Goal: Transaction & Acquisition: Book appointment/travel/reservation

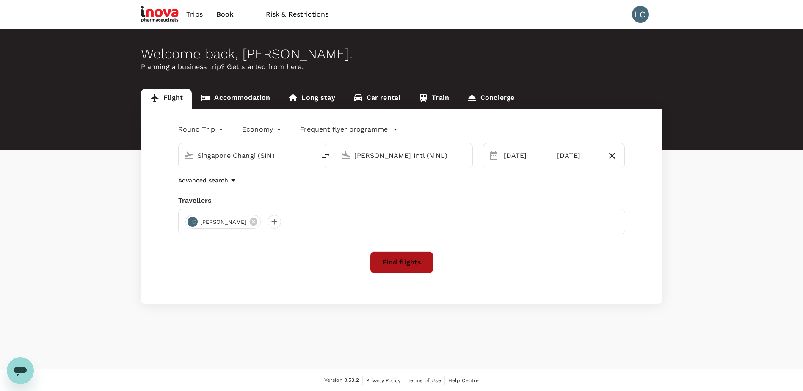
click at [410, 262] on button "Find flights" at bounding box center [402, 262] width 64 height 22
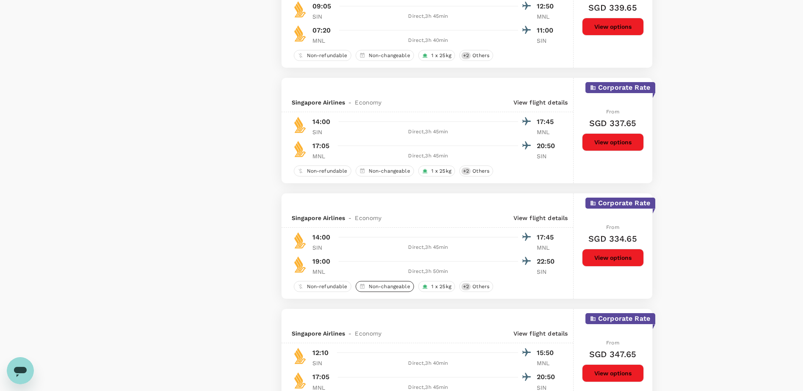
scroll to position [1652, 0]
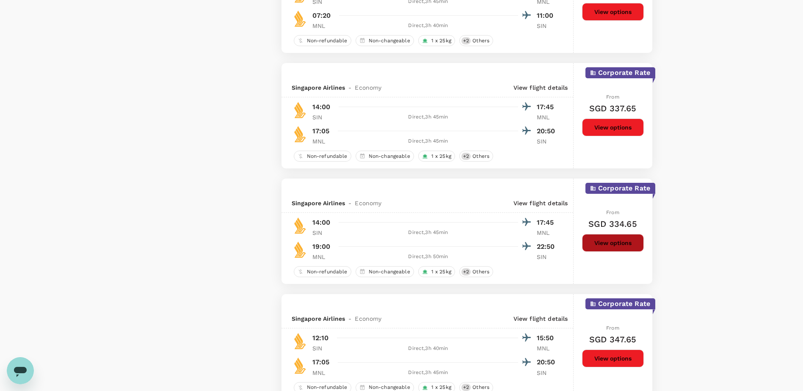
click at [611, 246] on button "View options" at bounding box center [613, 243] width 62 height 18
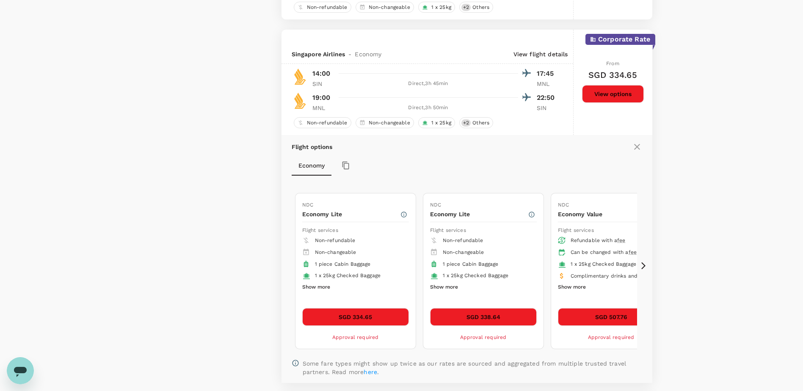
scroll to position [1788, 0]
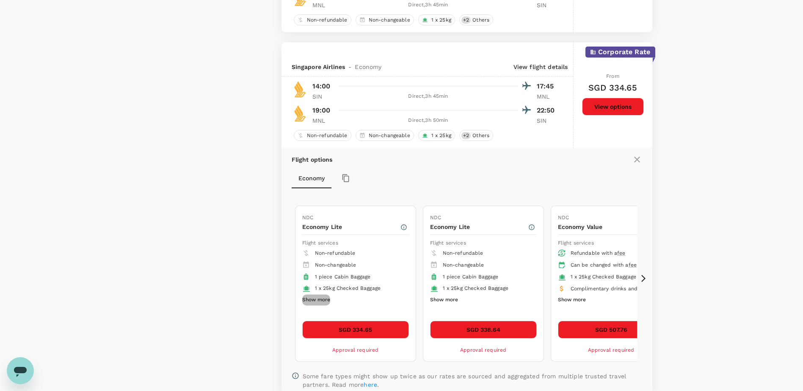
click at [308, 301] on button "Show more" at bounding box center [316, 300] width 28 height 11
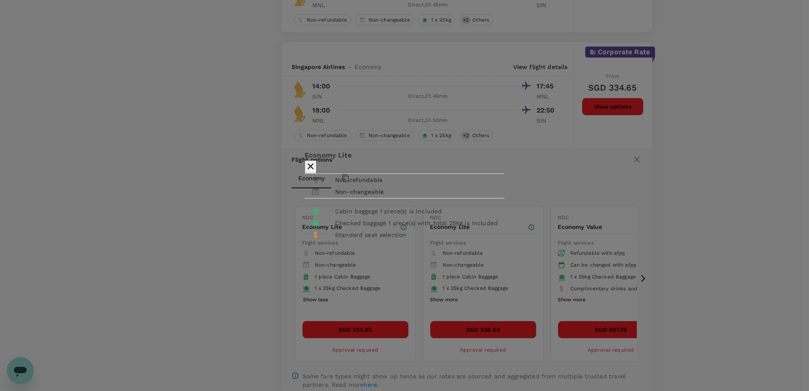
click at [247, 295] on div "Economy Lite Non-refundable Non-changeable Cabin baggage 1 piece(s) is included…" at bounding box center [404, 195] width 809 height 391
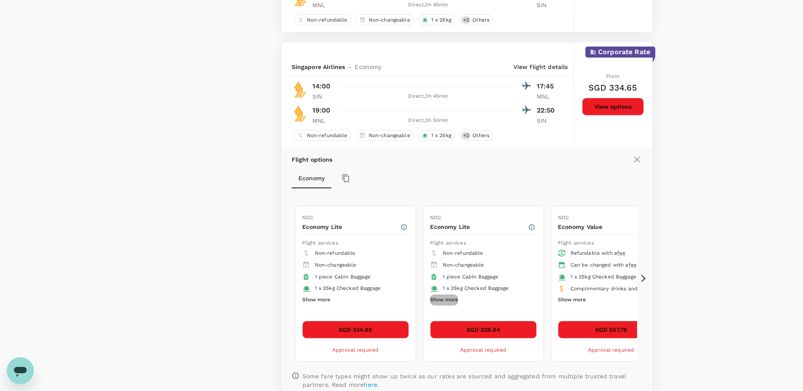
click at [450, 301] on button "Show more" at bounding box center [444, 300] width 28 height 11
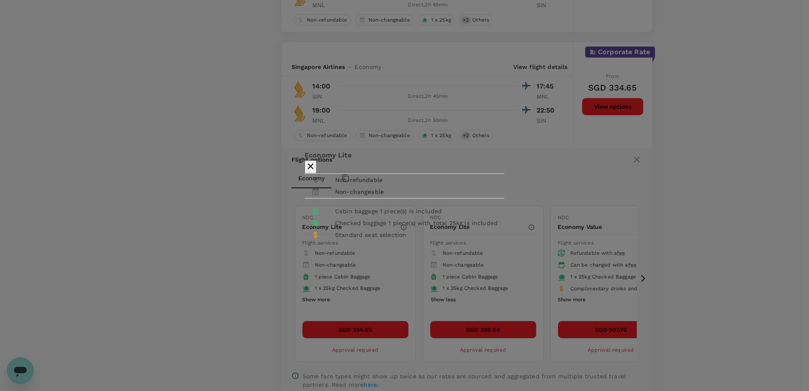
click at [216, 284] on div "Economy Lite Non-refundable Non-changeable Cabin baggage 1 piece(s) is included…" at bounding box center [404, 195] width 809 height 391
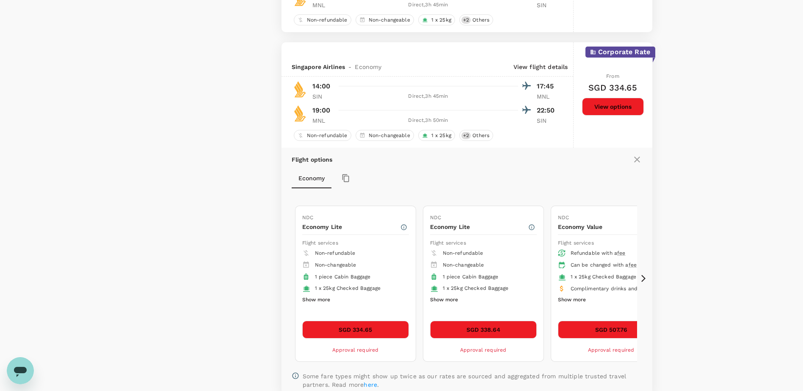
click at [305, 303] on button "Show more" at bounding box center [316, 300] width 28 height 11
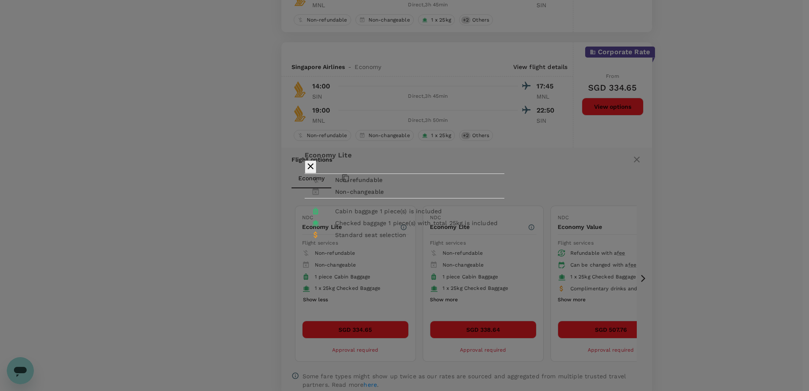
click at [246, 294] on div "Economy Lite Non-refundable Non-changeable Cabin baggage 1 piece(s) is included…" at bounding box center [404, 195] width 809 height 391
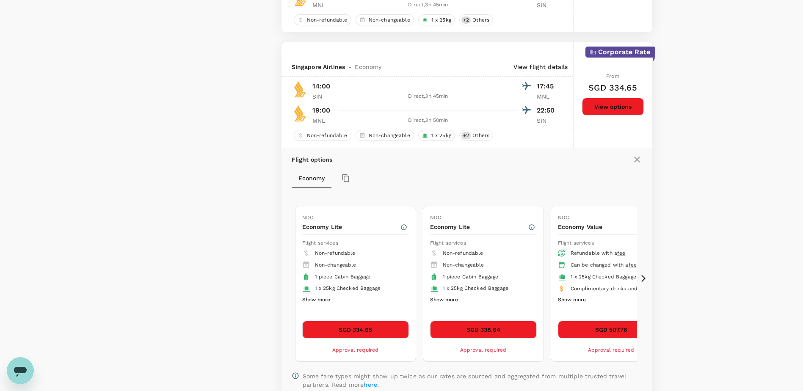
click at [347, 180] on icon "button" at bounding box center [346, 178] width 8 height 8
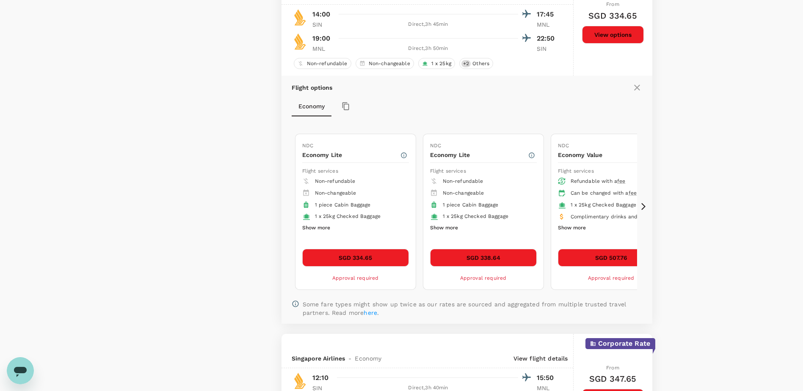
scroll to position [1873, 0]
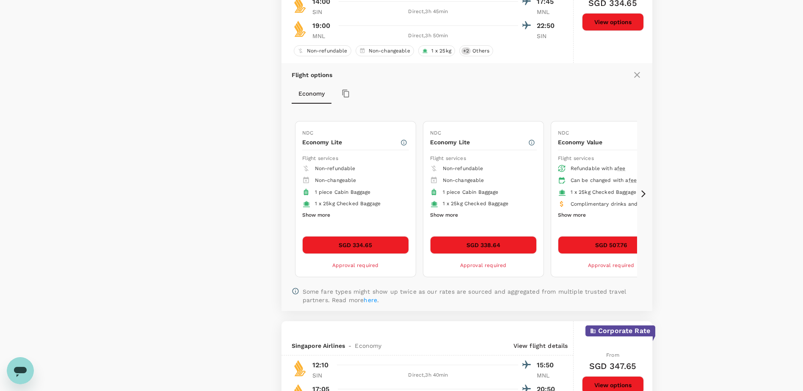
click at [644, 195] on icon at bounding box center [643, 194] width 4 height 7
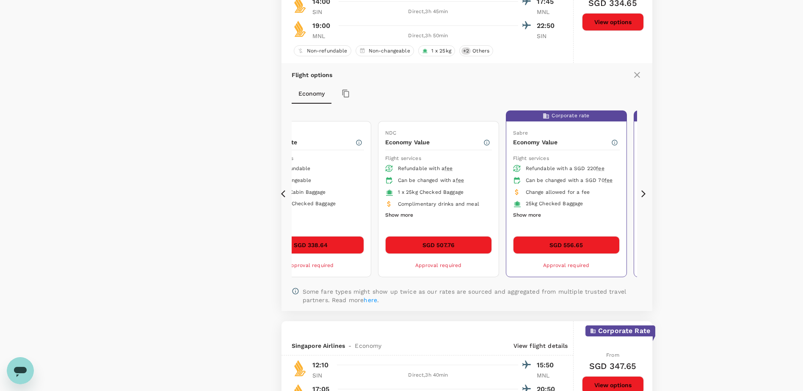
click at [642, 195] on icon at bounding box center [643, 194] width 8 height 8
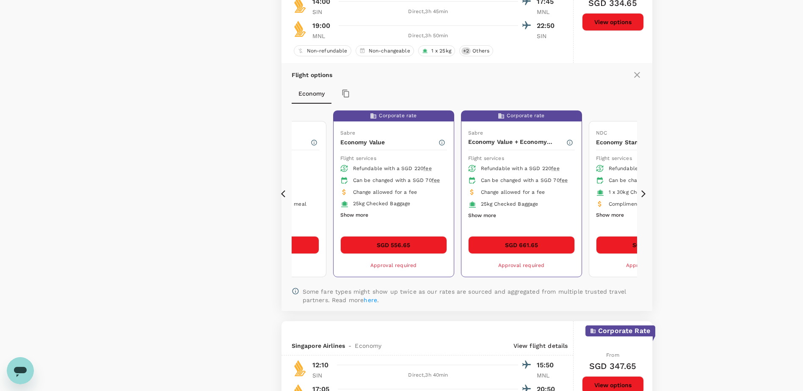
click at [643, 195] on icon at bounding box center [643, 194] width 8 height 8
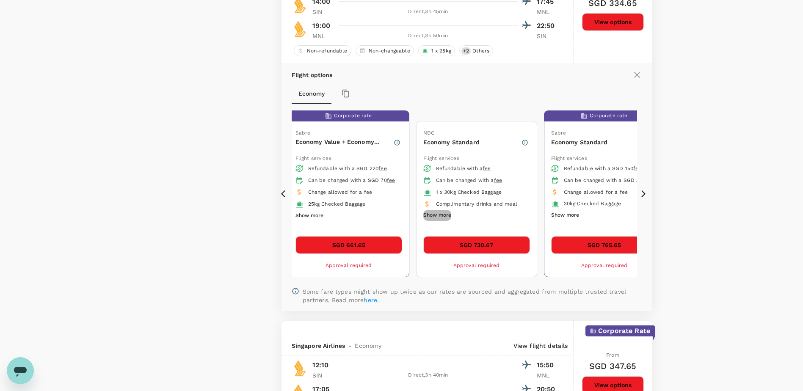
click at [432, 216] on button "Show more" at bounding box center [437, 215] width 28 height 11
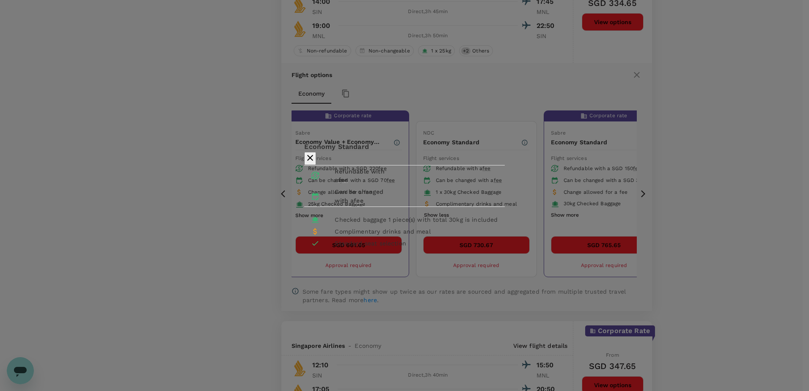
click at [313, 155] on icon "button" at bounding box center [310, 158] width 6 height 6
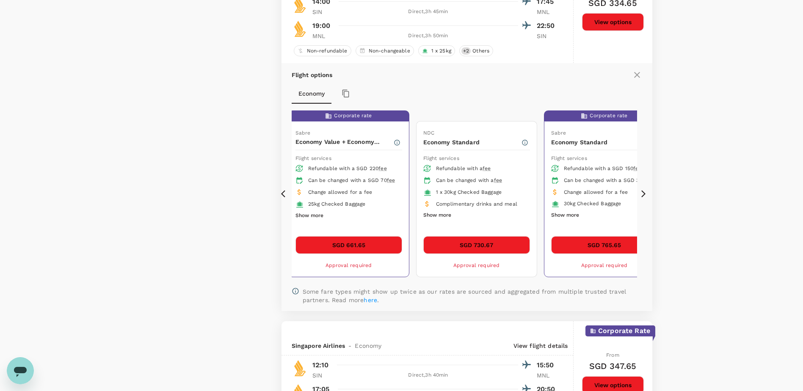
click at [645, 193] on icon at bounding box center [643, 194] width 8 height 8
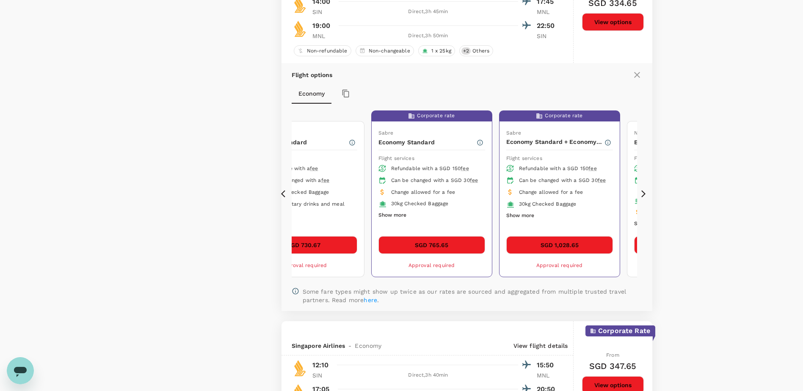
click at [643, 194] on icon at bounding box center [643, 194] width 8 height 8
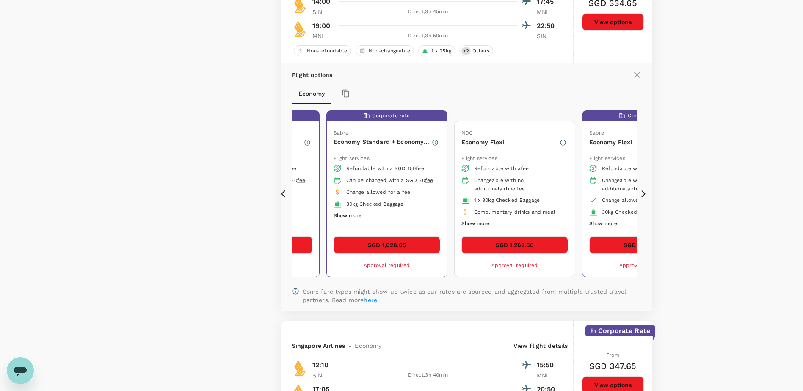
click at [643, 194] on icon at bounding box center [643, 194] width 8 height 8
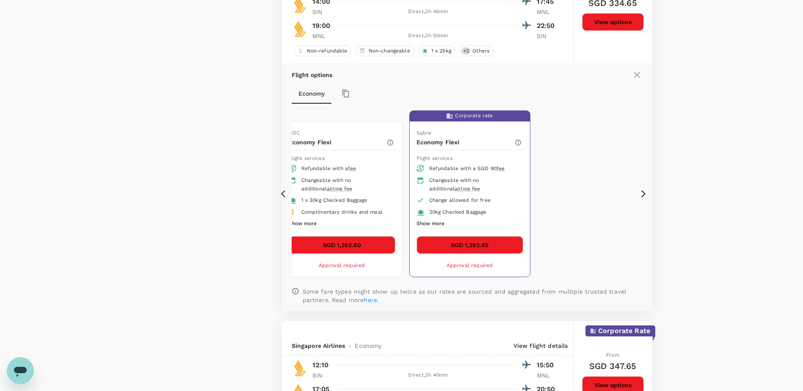
click at [283, 196] on icon at bounding box center [283, 194] width 4 height 7
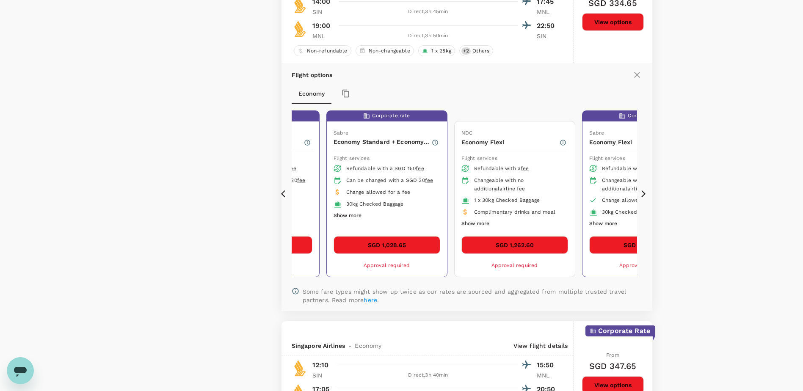
click at [283, 196] on icon at bounding box center [283, 194] width 4 height 7
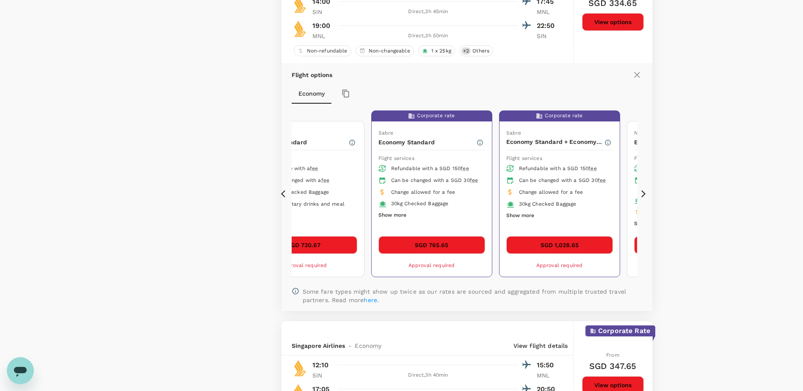
click at [283, 196] on icon at bounding box center [283, 194] width 4 height 7
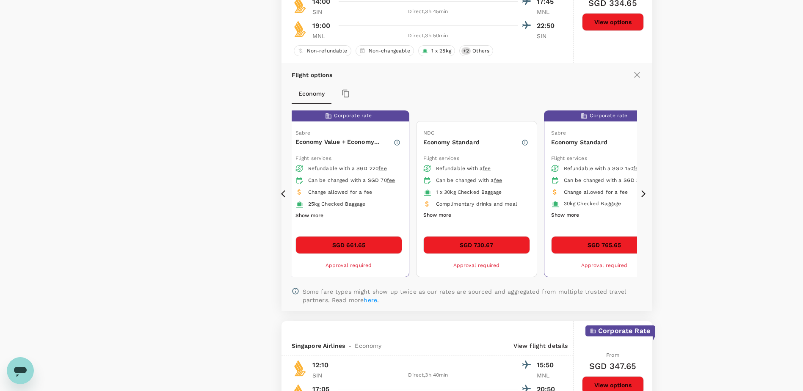
click at [283, 196] on icon at bounding box center [283, 194] width 4 height 7
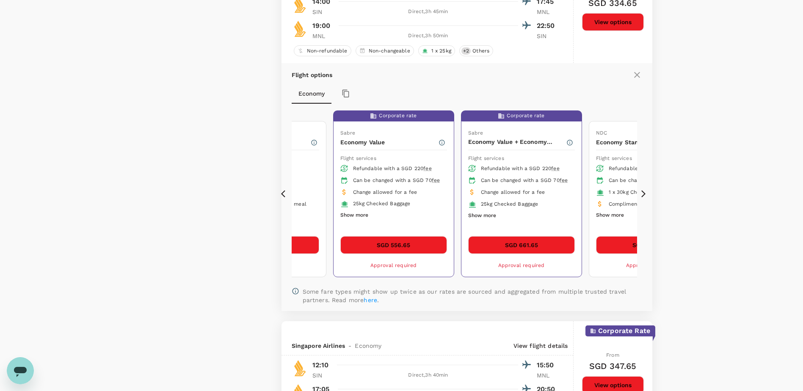
click at [283, 196] on icon at bounding box center [283, 194] width 4 height 7
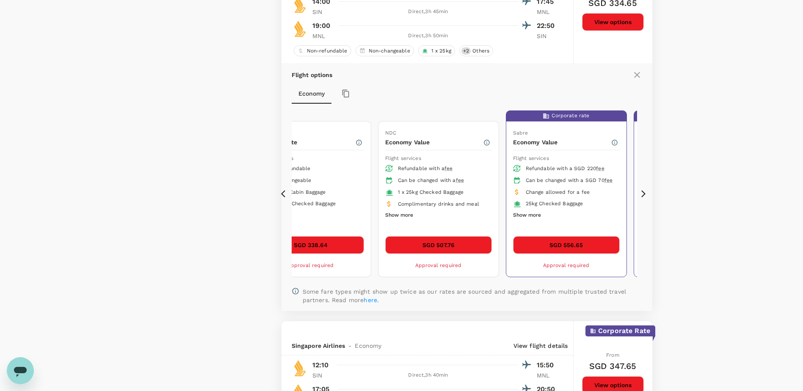
click at [282, 196] on icon at bounding box center [285, 194] width 8 height 8
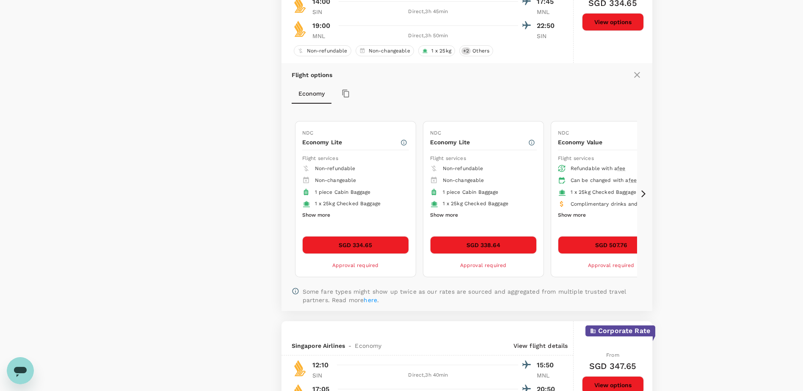
click at [640, 198] on icon at bounding box center [643, 194] width 8 height 8
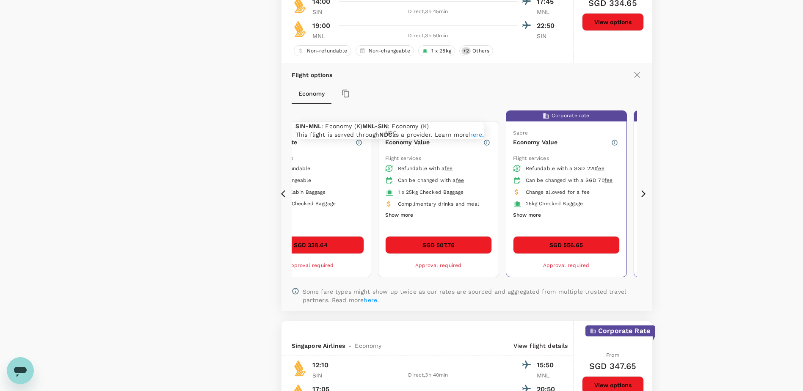
click at [469, 131] on link "here" at bounding box center [476, 134] width 14 height 7
click at [283, 195] on icon at bounding box center [283, 194] width 4 height 7
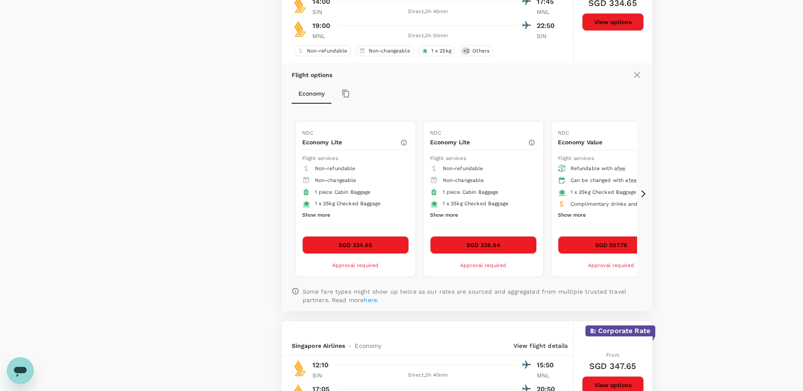
click at [283, 195] on icon at bounding box center [283, 194] width 4 height 7
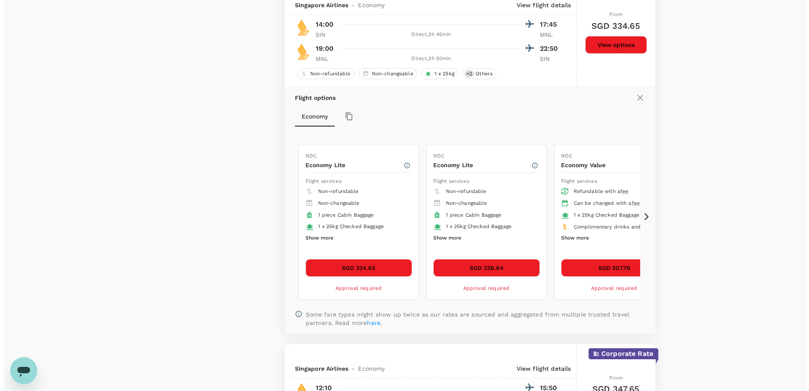
scroll to position [1831, 0]
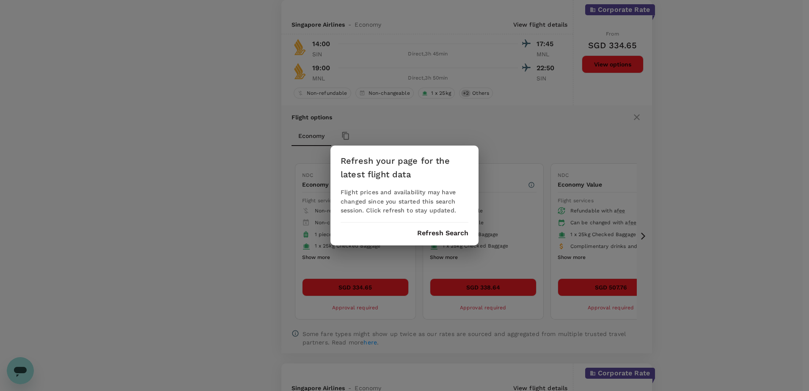
click at [452, 234] on button "Refresh Search" at bounding box center [442, 233] width 51 height 8
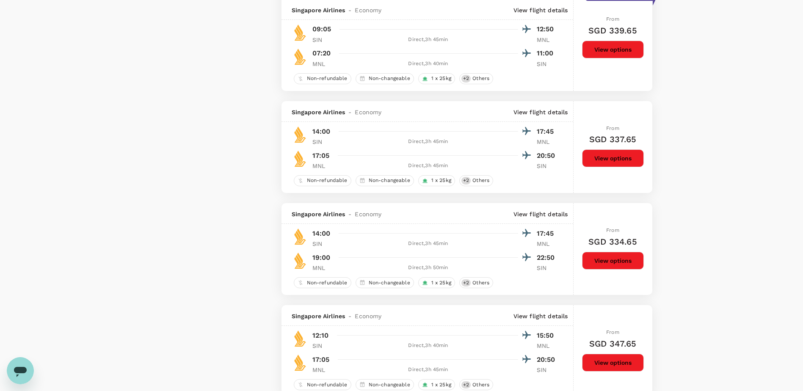
scroll to position [1143, 0]
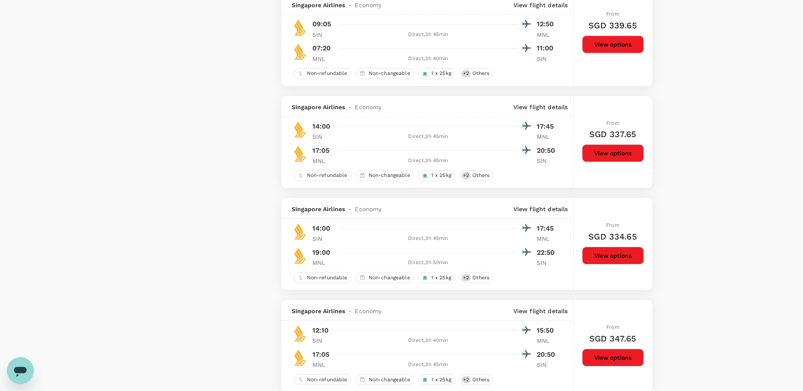
click at [599, 257] on button "View options" at bounding box center [613, 256] width 62 height 18
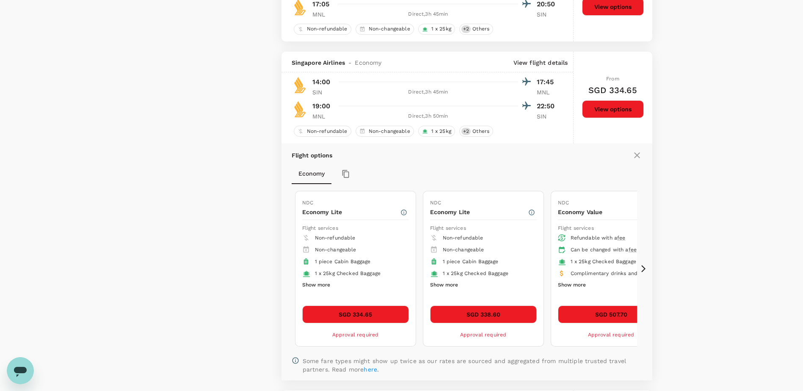
scroll to position [1341, 0]
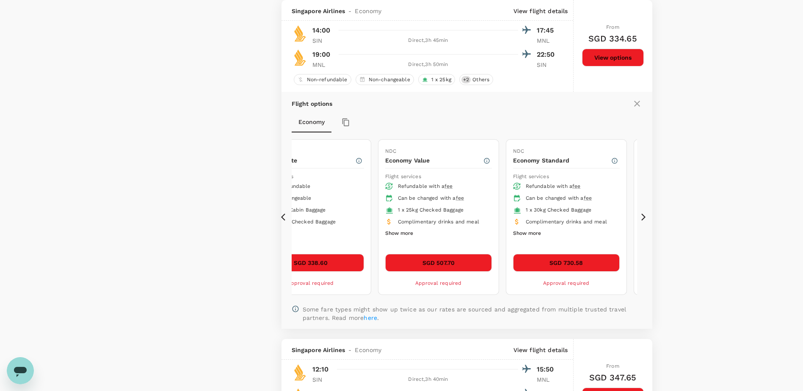
drag, startPoint x: 603, startPoint y: 234, endPoint x: 233, endPoint y: 227, distance: 369.7
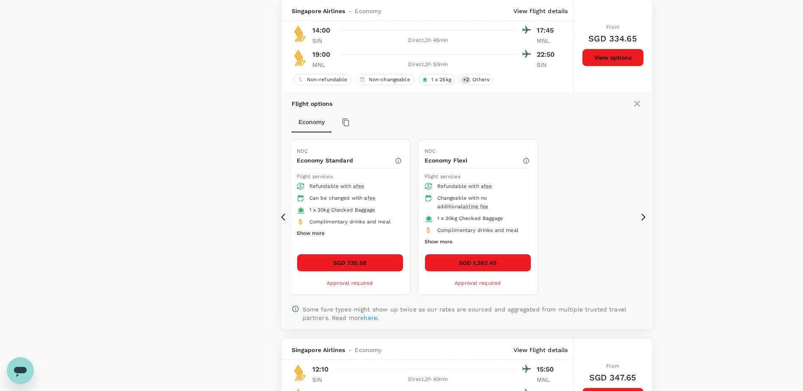
drag, startPoint x: 502, startPoint y: 205, endPoint x: 669, endPoint y: 212, distance: 167.8
click at [403, 212] on ul "Refundable with a fee Can be changed with a fee 1 x 30kg Checked Baggage Compli…" at bounding box center [350, 210] width 107 height 58
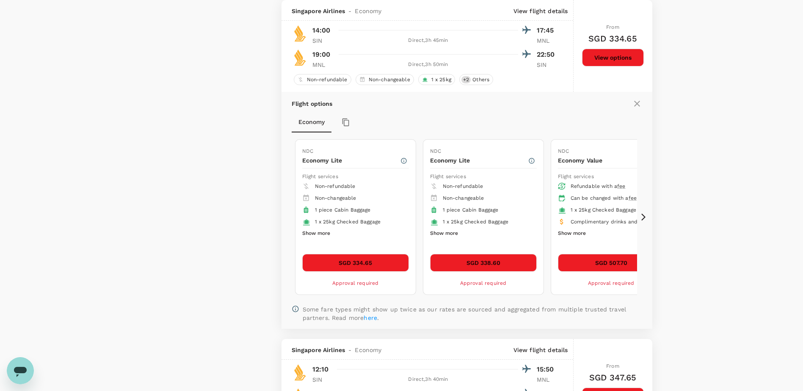
drag, startPoint x: 504, startPoint y: 210, endPoint x: 622, endPoint y: 210, distance: 118.1
click at [622, 210] on div "1 x 25kg Checked Baggage" at bounding box center [614, 210] width 87 height 8
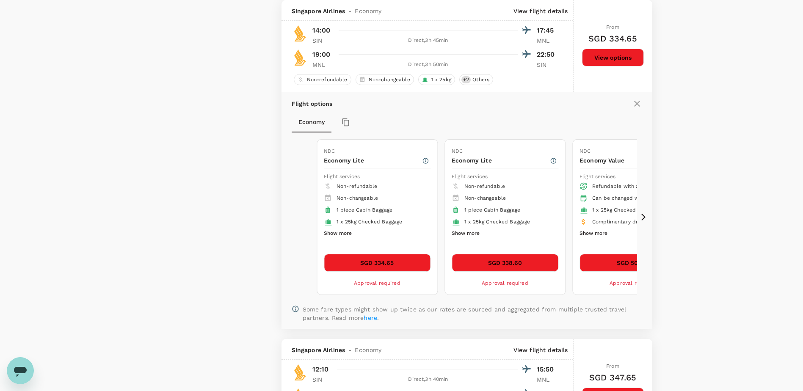
drag, startPoint x: 492, startPoint y: 211, endPoint x: 555, endPoint y: 211, distance: 62.2
click at [555, 211] on li "1 piece Cabin Baggage" at bounding box center [505, 210] width 107 height 12
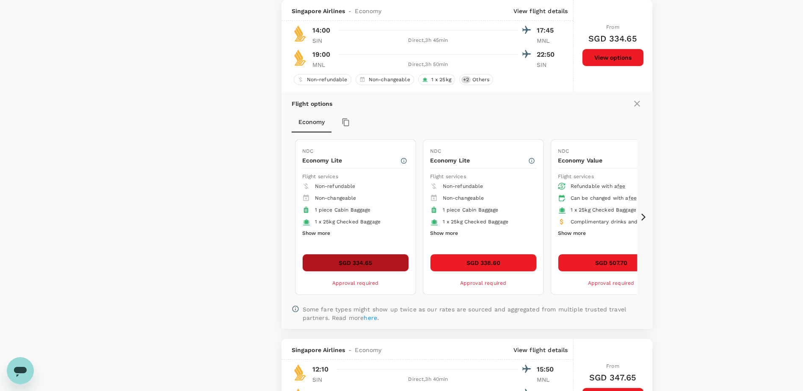
click at [365, 264] on button "SGD 334.65" at bounding box center [355, 263] width 107 height 18
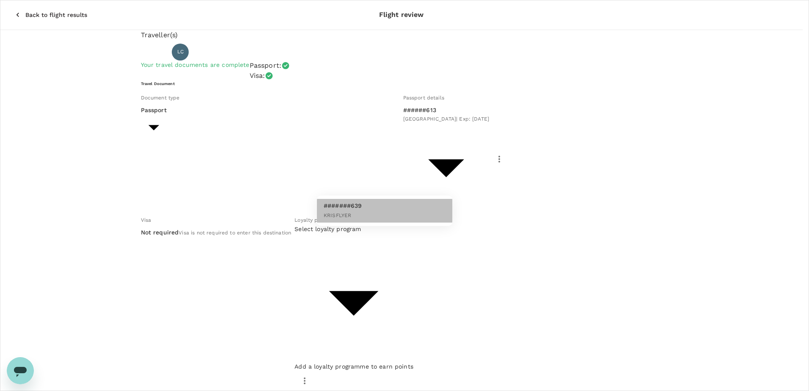
click at [350, 215] on span "KRISFLYER" at bounding box center [338, 216] width 28 height 6
type input "d13bdff4-065d-4012-8bdb-bf13d7c78476"
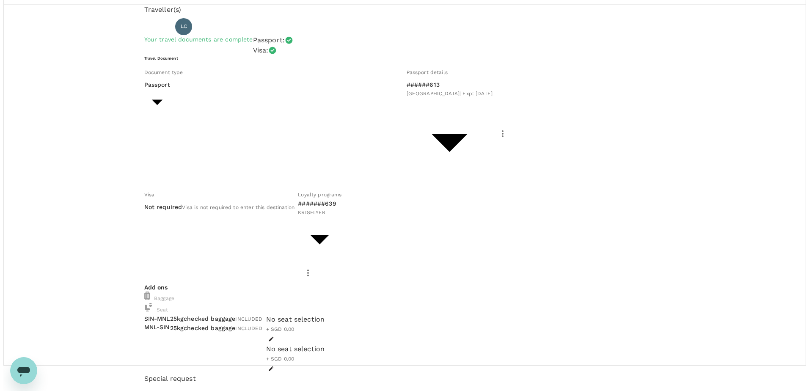
scroll to position [27, 0]
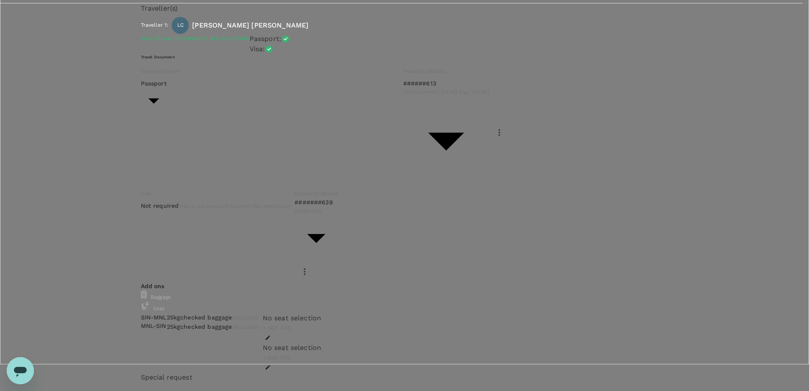
scroll to position [7, 0]
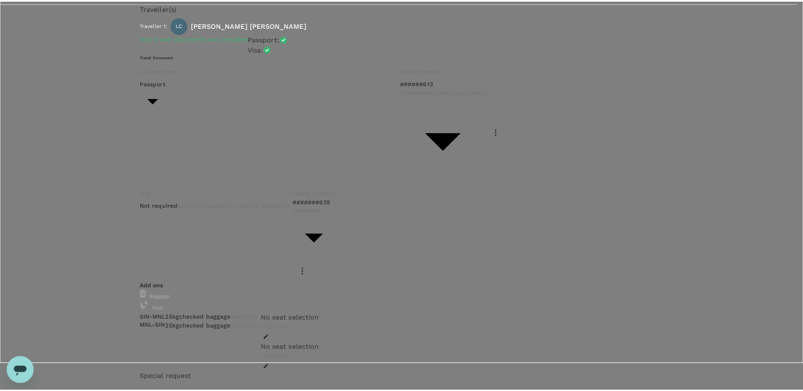
scroll to position [0, 0]
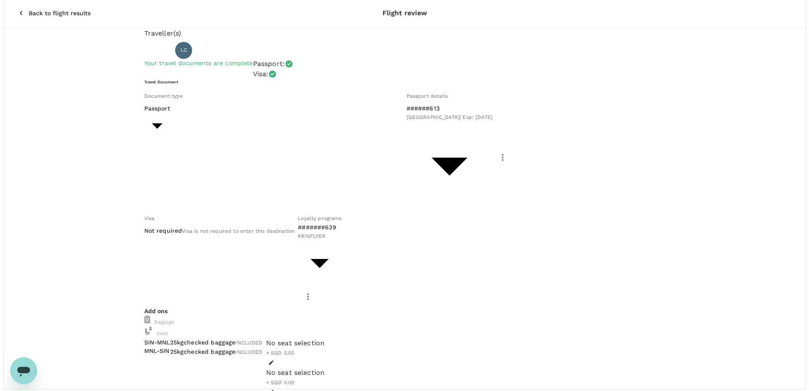
scroll to position [27, 0]
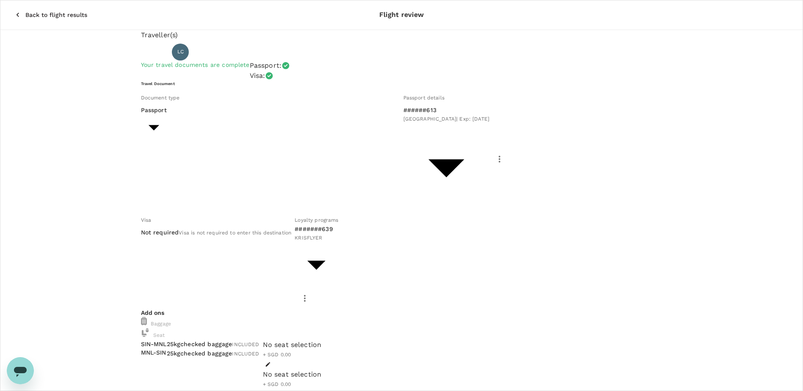
click at [14, 11] on icon "button" at bounding box center [18, 15] width 8 height 8
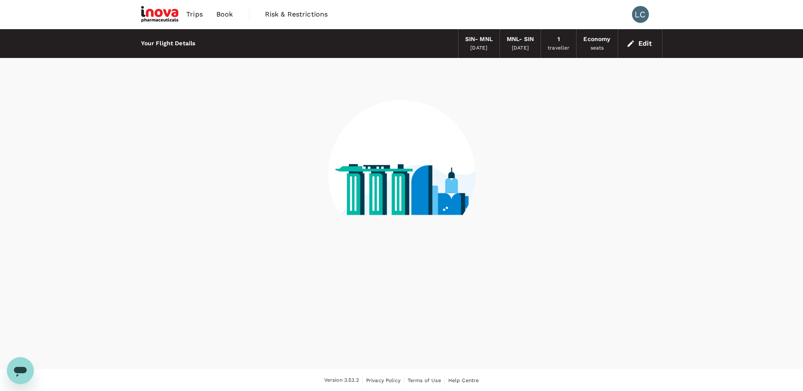
scroll to position [1, 0]
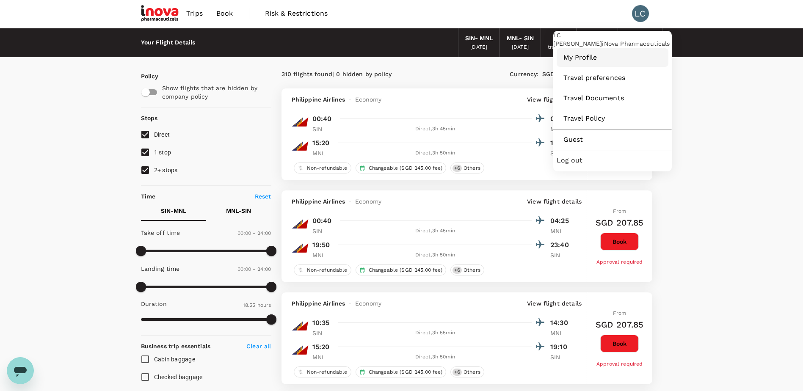
click at [595, 63] on span "My Profile" at bounding box center [613, 57] width 98 height 10
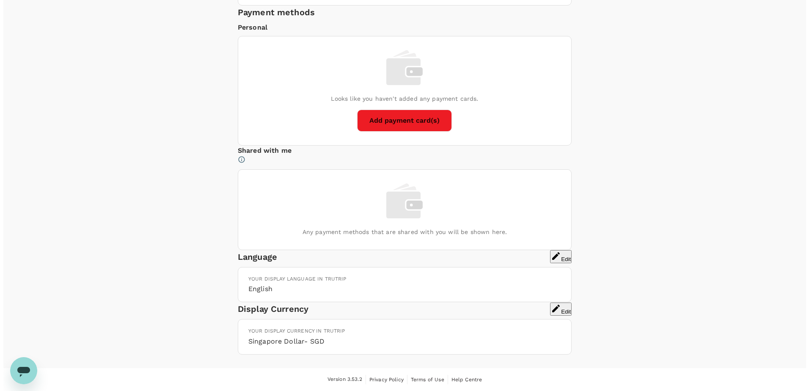
scroll to position [569, 0]
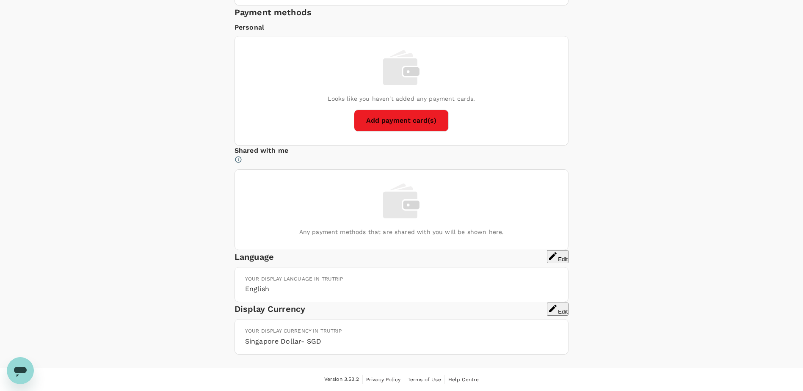
click at [417, 132] on button "Add payment card(s)" at bounding box center [401, 121] width 95 height 22
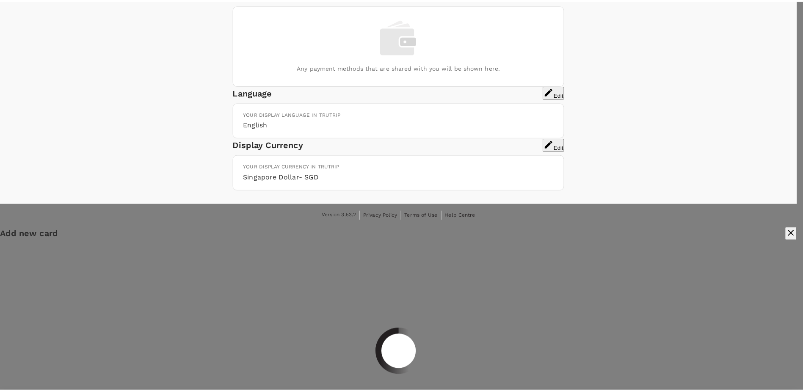
scroll to position [0, 0]
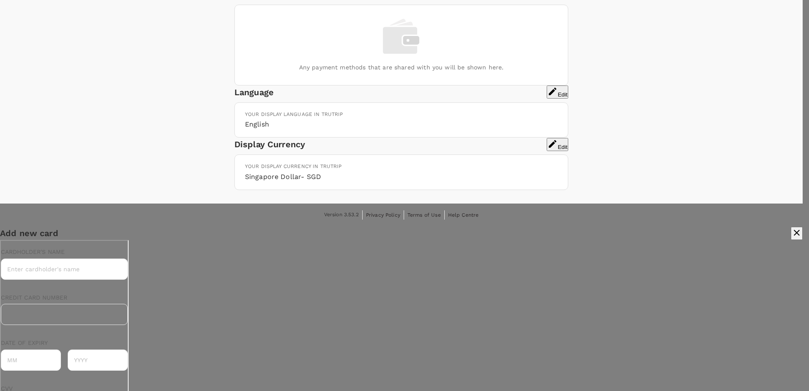
click at [43, 266] on input "Cardholder's name" at bounding box center [63, 268] width 127 height 21
type input "Leigh T Collins"
click at [30, 349] on input "Date of expiry" at bounding box center [30, 359] width 60 height 21
click at [53, 349] on input "Date of expiry" at bounding box center [30, 359] width 60 height 21
type input "01"
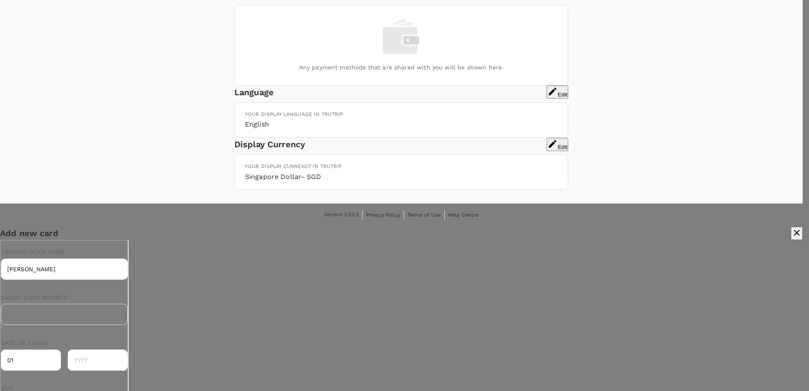
click at [97, 349] on input "text" at bounding box center [97, 359] width 60 height 21
type input "2028"
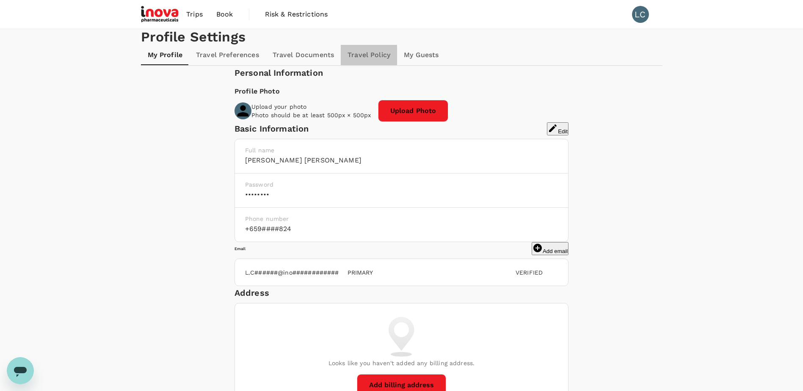
click at [380, 65] on link "Travel Policy" at bounding box center [369, 55] width 56 height 20
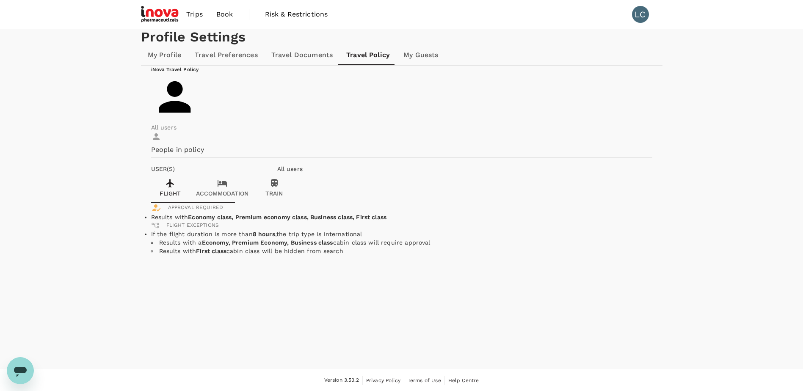
click at [249, 198] on p "Accommodation" at bounding box center [222, 194] width 52 height 8
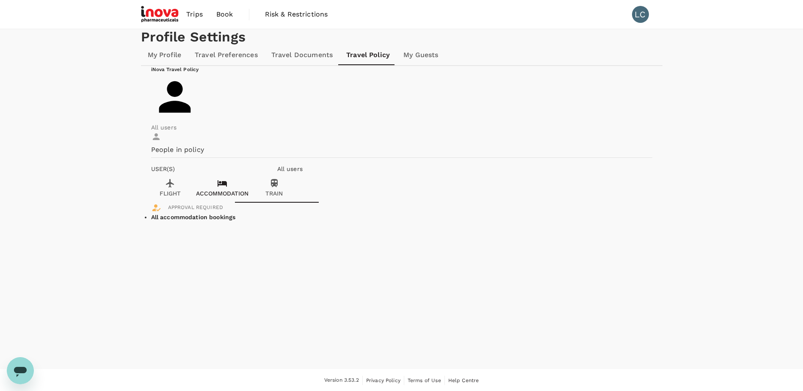
click at [176, 65] on link "My Profile" at bounding box center [164, 55] width 47 height 20
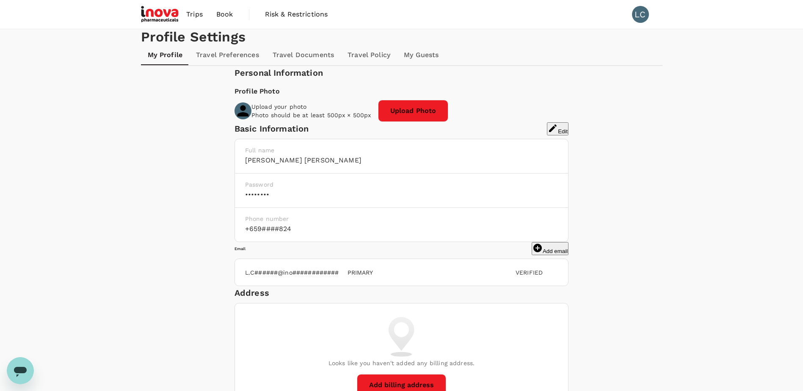
click at [199, 14] on span "Trips" at bounding box center [194, 14] width 17 height 10
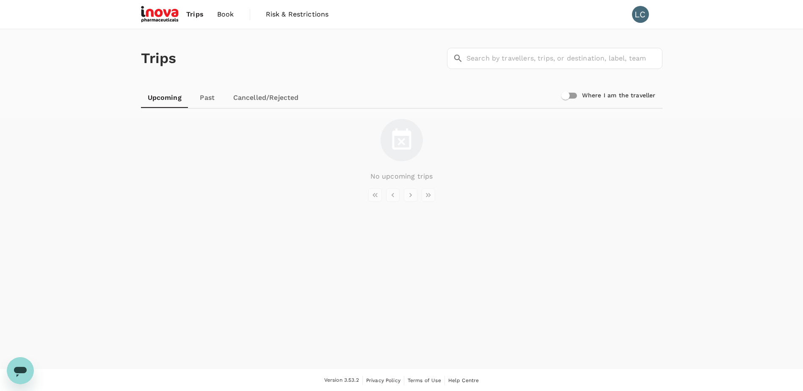
click at [227, 14] on span "Book" at bounding box center [225, 14] width 17 height 10
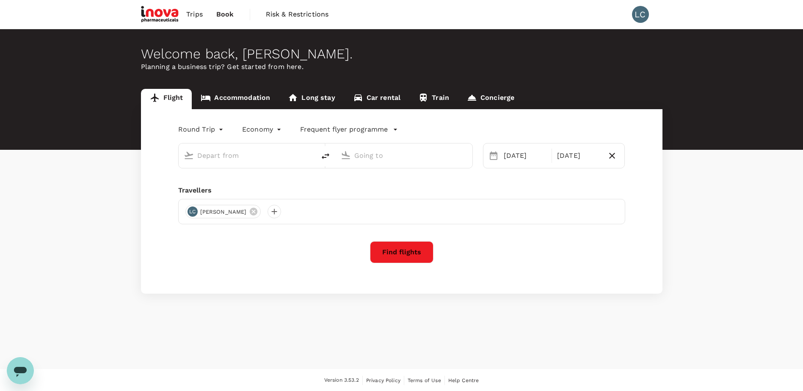
type input "Singapore Changi (SIN)"
type input "Ninoy Aquino Intl (MNL)"
type input "Singapore Changi (SIN)"
type input "Ninoy Aquino Intl (MNL)"
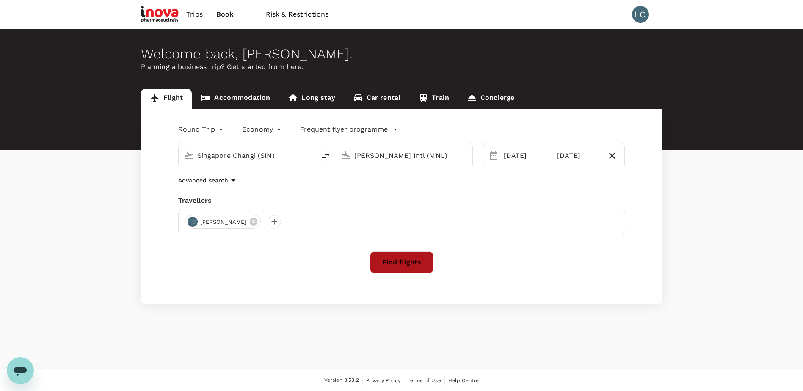
click at [418, 270] on button "Find flights" at bounding box center [402, 262] width 64 height 22
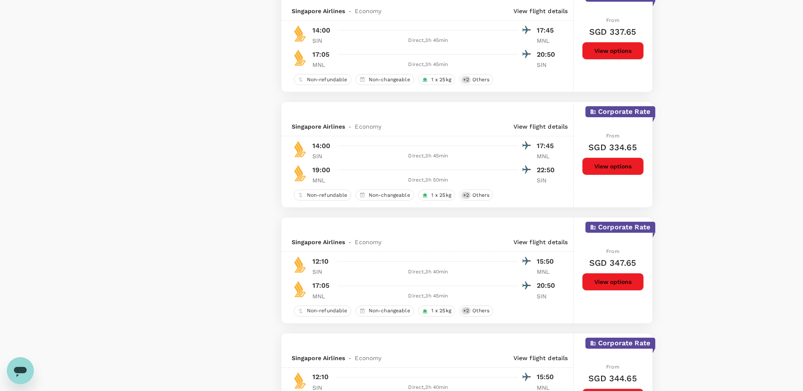
scroll to position [1863, 0]
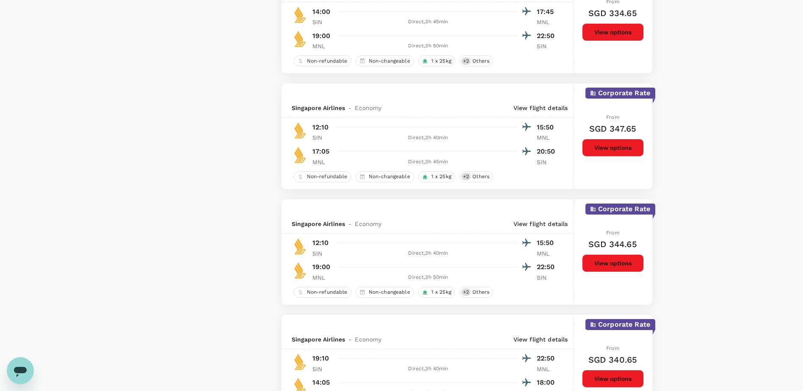
click at [623, 35] on button "View options" at bounding box center [613, 32] width 62 height 18
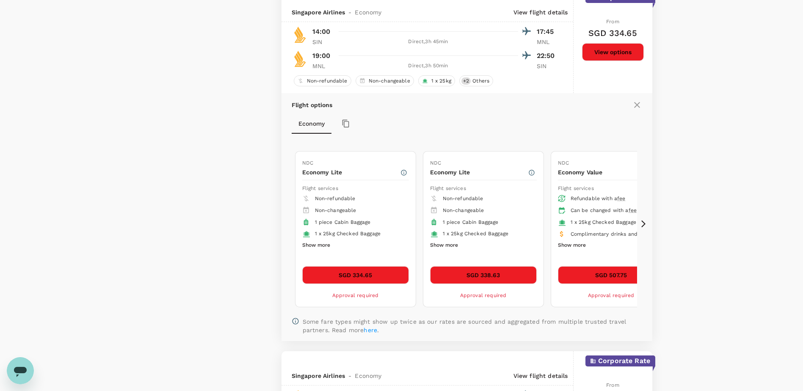
scroll to position [1831, 0]
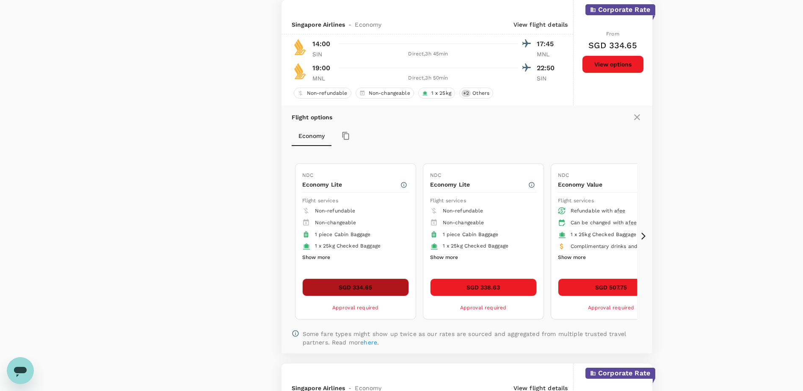
click at [371, 290] on button "SGD 334.65" at bounding box center [355, 288] width 107 height 18
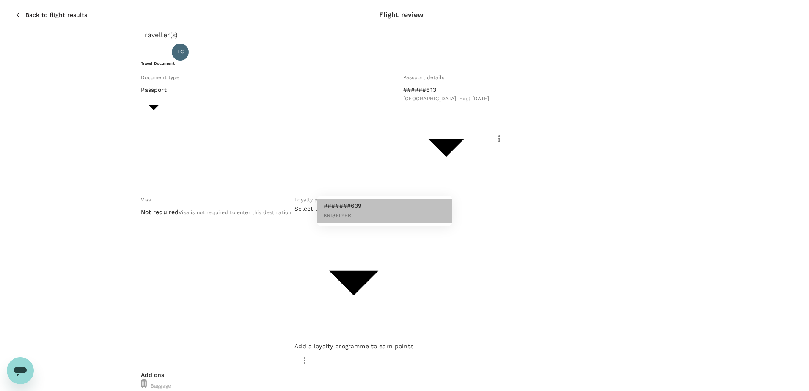
click at [375, 207] on li "#######639 KRISFLYER" at bounding box center [384, 211] width 135 height 24
type input "d13bdff4-065d-4012-8bdb-bf13d7c78476"
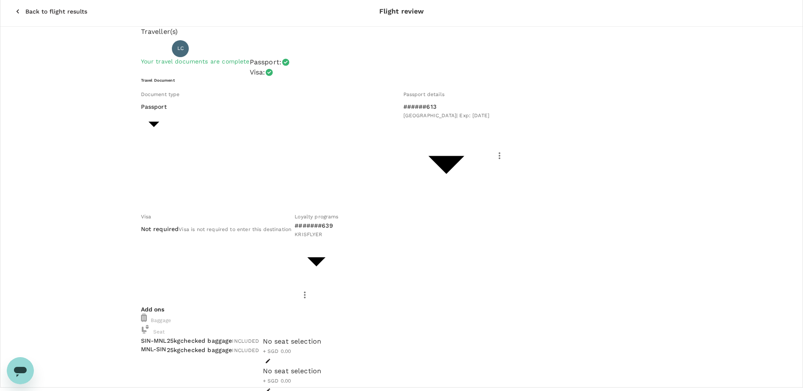
scroll to position [27, 0]
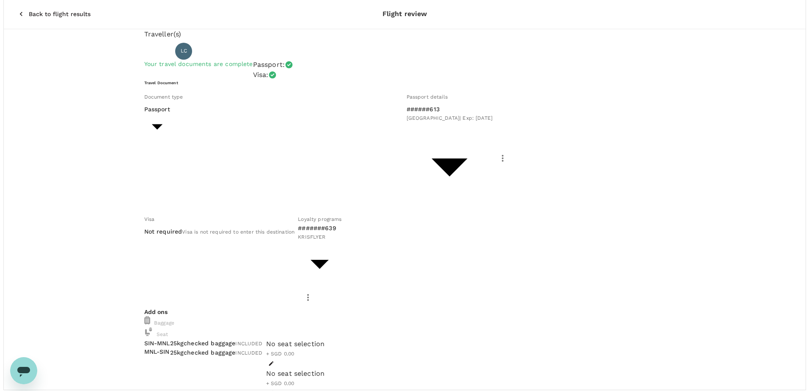
scroll to position [0, 0]
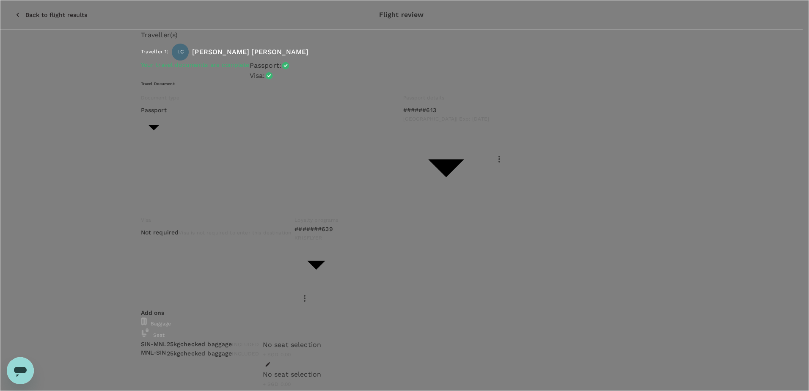
type input "a01e4ad1-62cf-40bd-b83f-46601f4569b9"
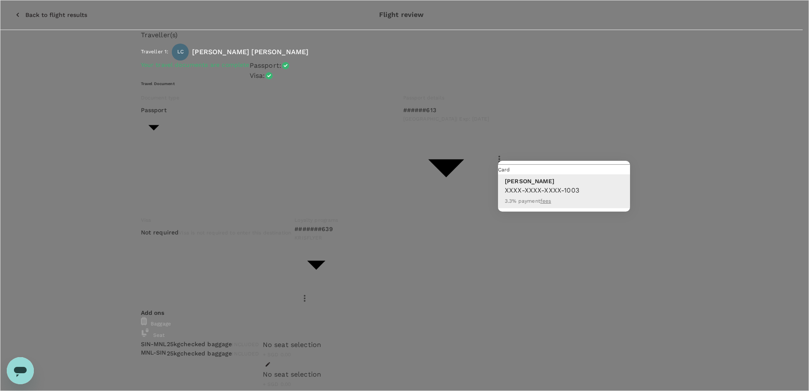
click at [196, 143] on div at bounding box center [404, 195] width 809 height 391
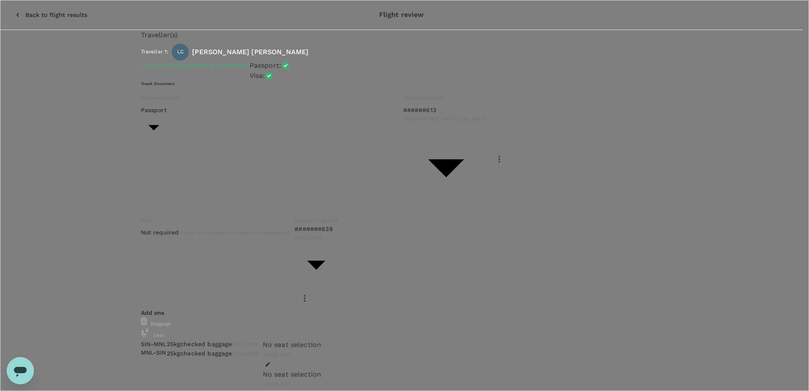
type textarea "Market visit to the Philippines."
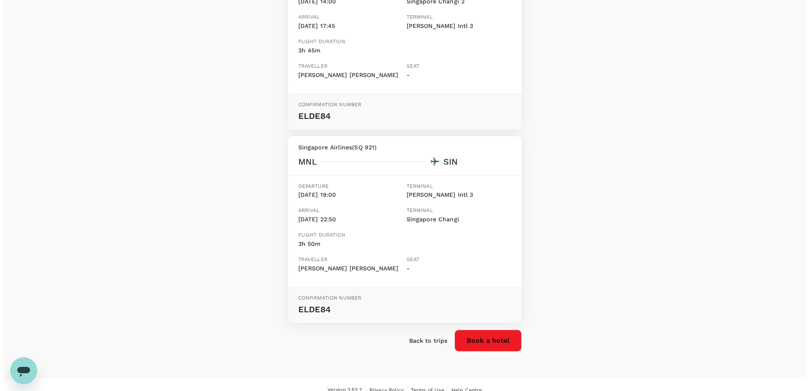
scroll to position [201, 0]
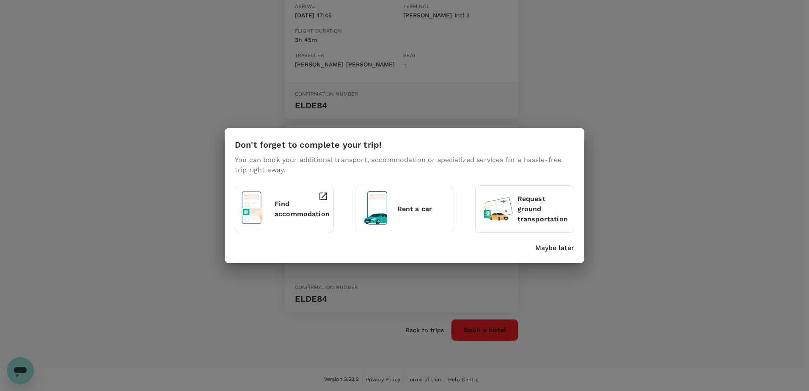
click at [284, 202] on p "Find accommodation" at bounding box center [302, 209] width 55 height 20
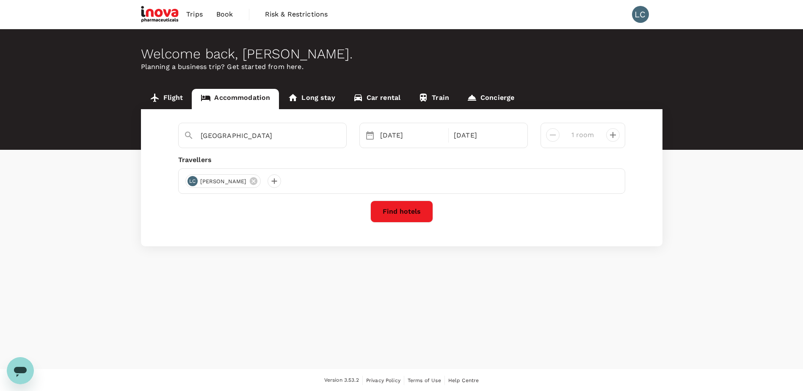
click at [404, 213] on button "Find hotels" at bounding box center [401, 212] width 63 height 22
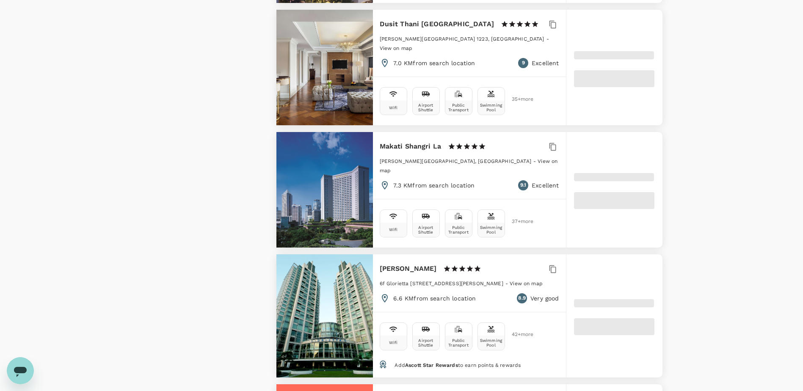
scroll to position [1228, 0]
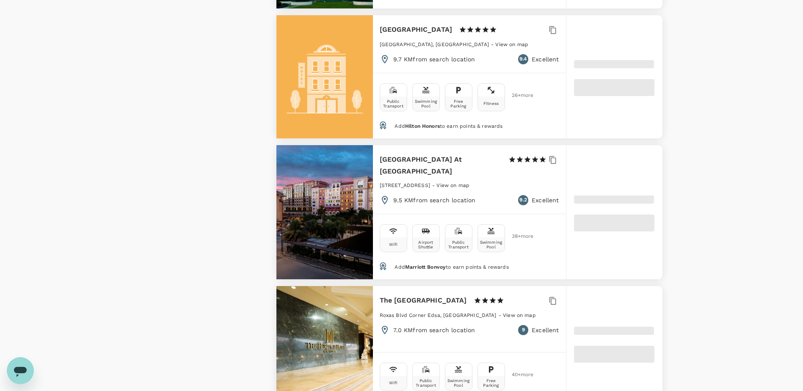
type input "499.73"
type input "14.73"
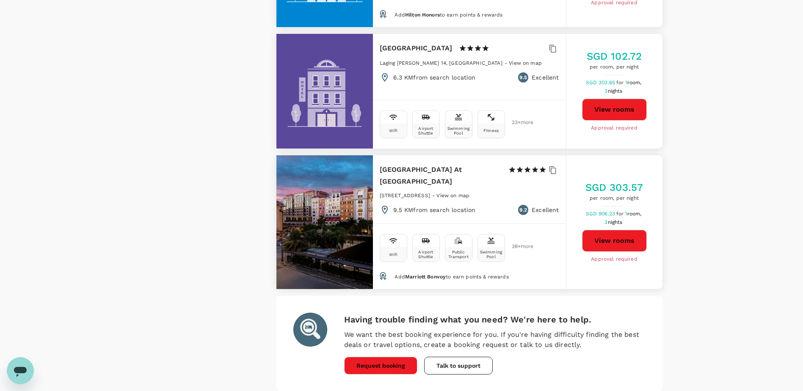
scroll to position [2383, 0]
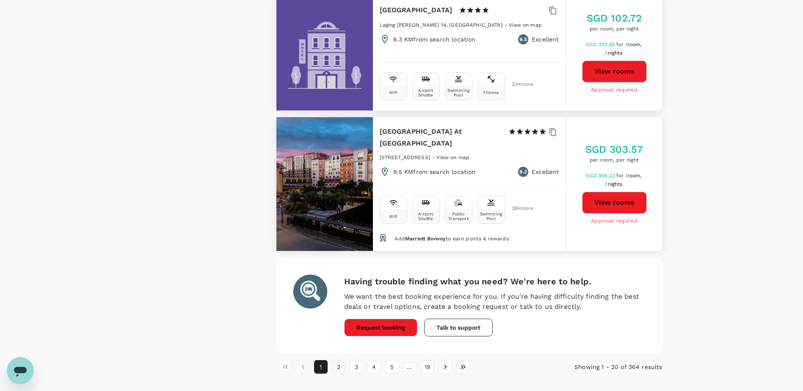
click at [337, 360] on button "2" at bounding box center [339, 367] width 14 height 14
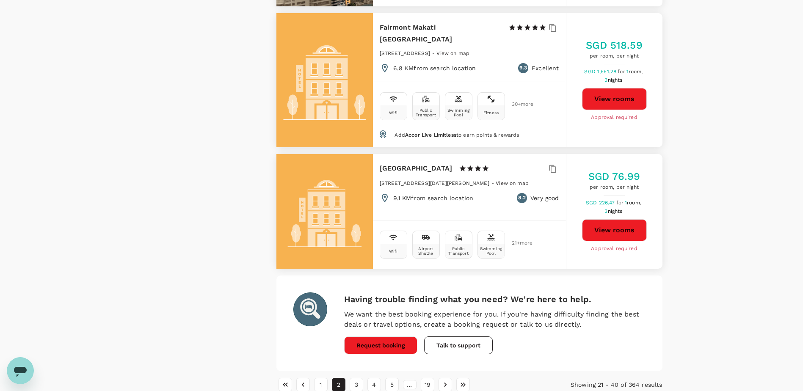
scroll to position [2366, 0]
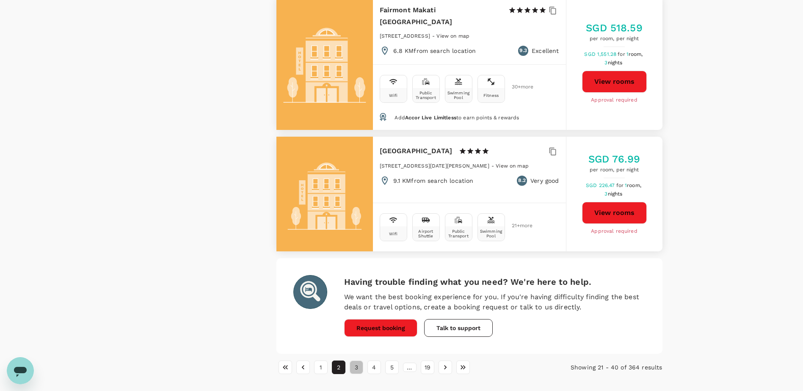
click at [355, 361] on button "3" at bounding box center [357, 368] width 14 height 14
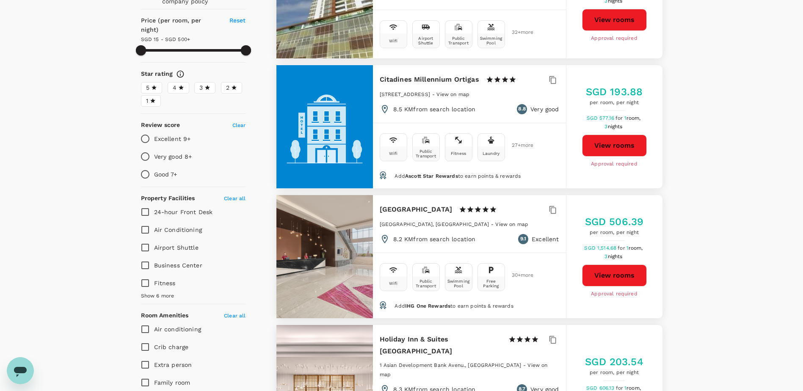
scroll to position [0, 0]
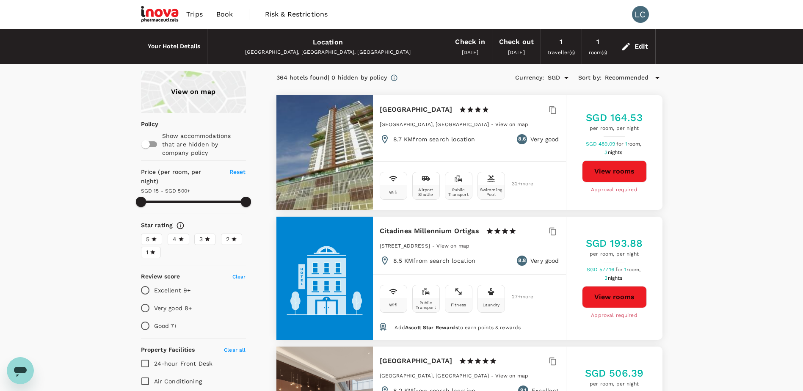
click at [204, 103] on div "View on map" at bounding box center [193, 92] width 105 height 42
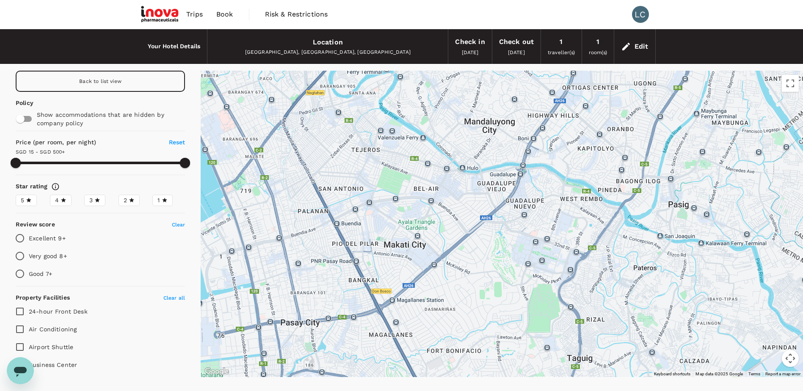
drag, startPoint x: 404, startPoint y: 236, endPoint x: 443, endPoint y: 257, distance: 43.9
click at [443, 257] on div at bounding box center [502, 224] width 602 height 307
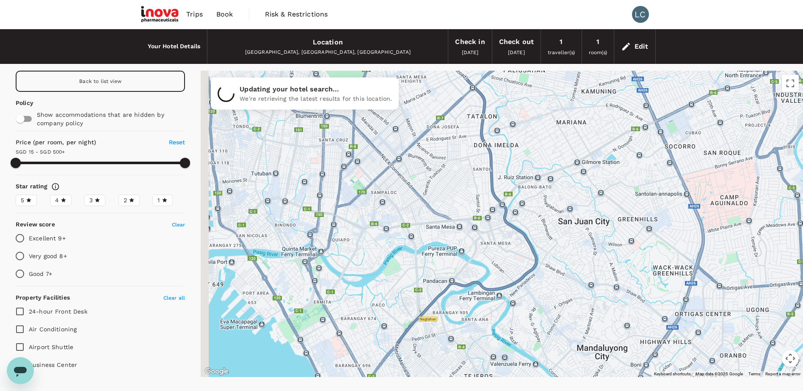
drag, startPoint x: 531, startPoint y: 308, endPoint x: 547, endPoint y: 220, distance: 89.8
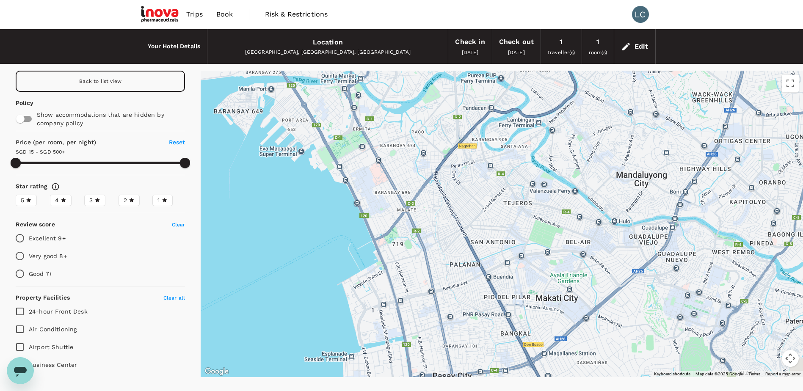
drag, startPoint x: 448, startPoint y: 248, endPoint x: 291, endPoint y: 66, distance: 240.7
click at [291, 67] on div "Your Hotel Details Location [GEOGRAPHIC_DATA], [GEOGRAPHIC_DATA], [GEOGRAPHIC_D…" at bounding box center [401, 209] width 803 height 360
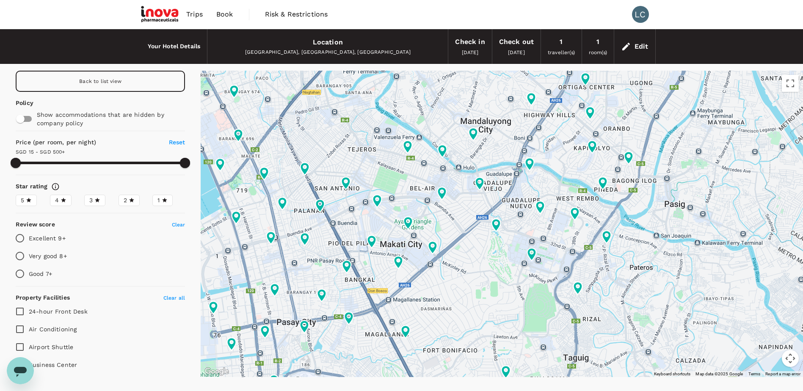
click at [637, 48] on div "Edit" at bounding box center [642, 47] width 14 height 12
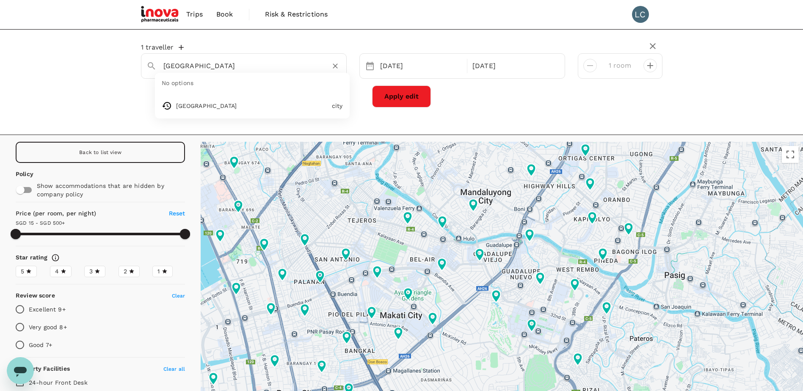
click at [224, 70] on input "[GEOGRAPHIC_DATA]" at bounding box center [240, 65] width 154 height 13
click at [77, 90] on div "1 traveller [GEOGRAPHIC_DATA] No options [GEOGRAPHIC_DATA] [DATE] [DATE] room A…" at bounding box center [401, 82] width 803 height 106
click at [657, 44] on icon "button" at bounding box center [653, 46] width 10 height 10
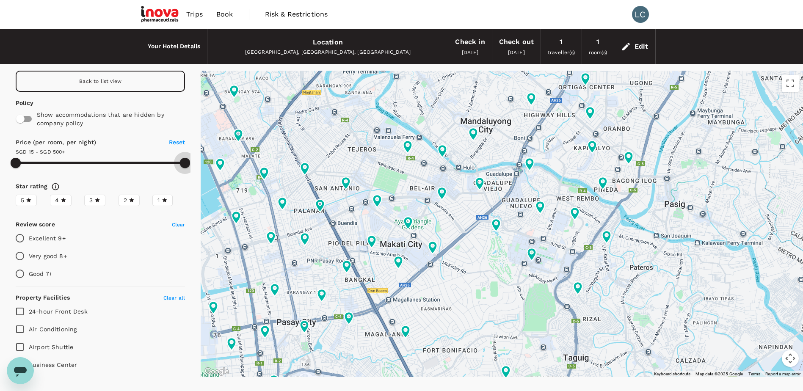
drag, startPoint x: 179, startPoint y: 160, endPoint x: 199, endPoint y: 160, distance: 19.9
click at [199, 160] on div "Back to list view Policy Show accommodations that are hidden by company policy …" at bounding box center [100, 224] width 201 height 307
click at [129, 80] on div "Back to list view" at bounding box center [100, 81] width 169 height 21
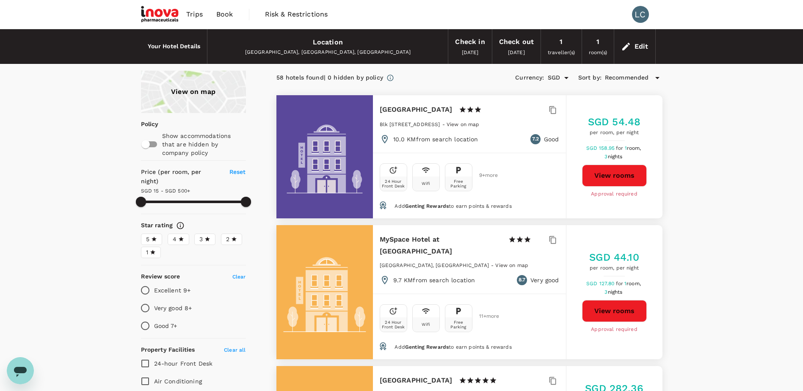
type input "499.73"
click at [155, 143] on input "checkbox" at bounding box center [146, 144] width 48 height 16
checkbox input "true"
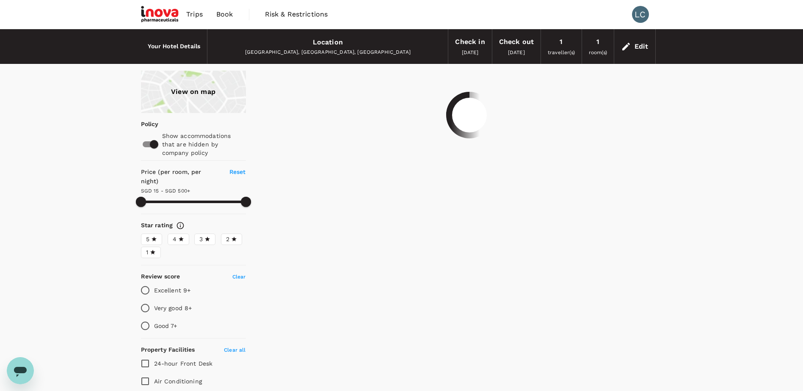
type input "499.73"
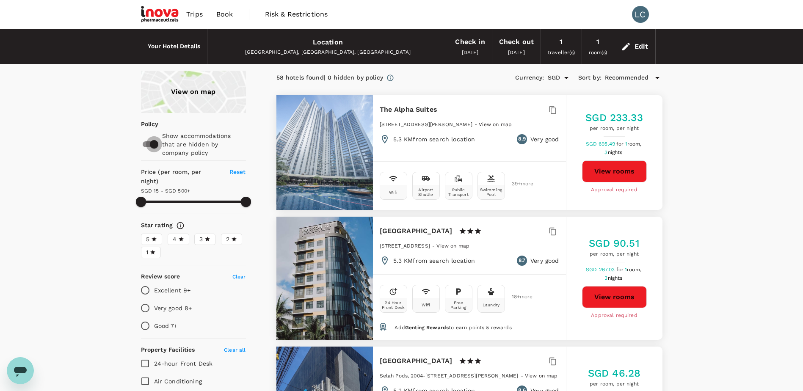
click at [146, 145] on input "checkbox" at bounding box center [154, 144] width 48 height 16
checkbox input "false"
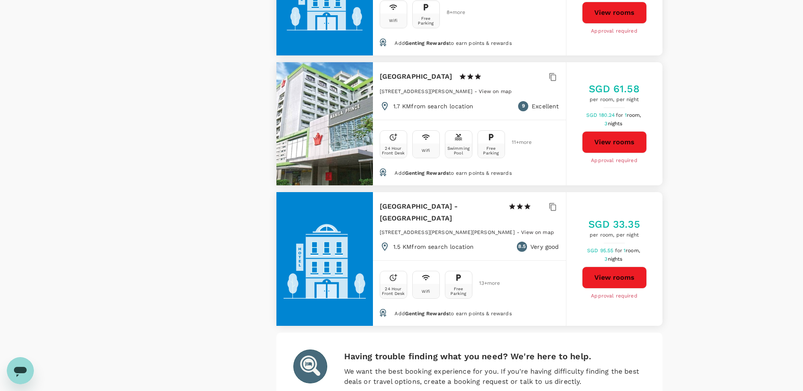
scroll to position [2253, 0]
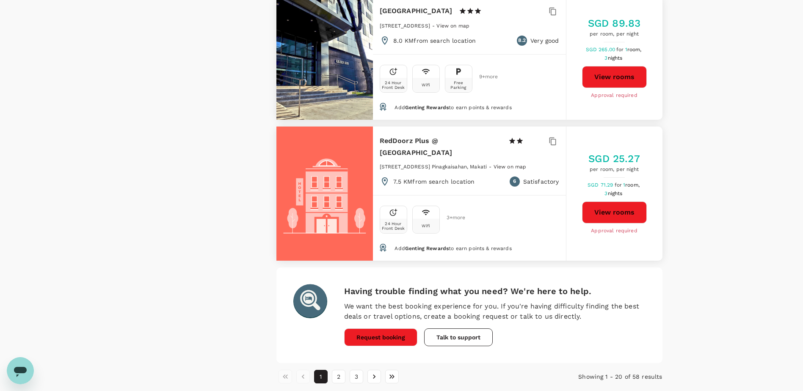
scroll to position [2456, 0]
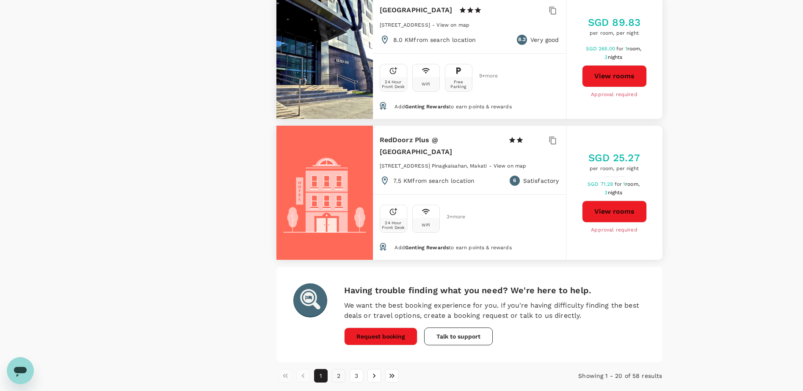
click at [333, 369] on button "2" at bounding box center [339, 376] width 14 height 14
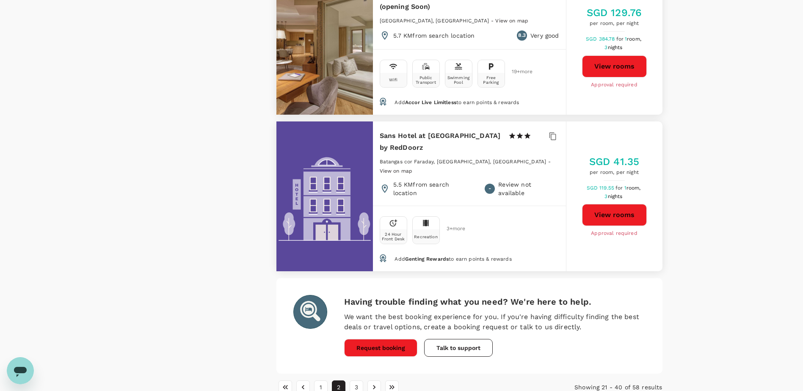
scroll to position [2517, 0]
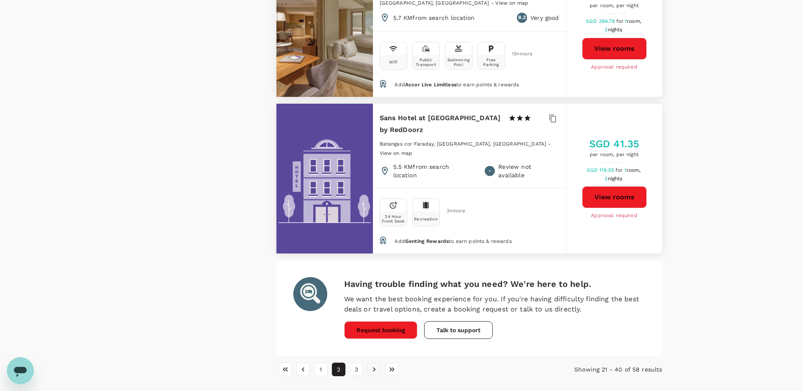
click at [359, 363] on button "3" at bounding box center [357, 370] width 14 height 14
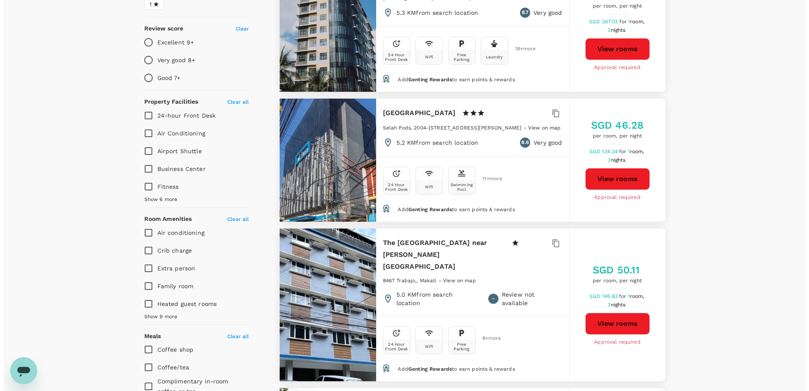
scroll to position [212, 0]
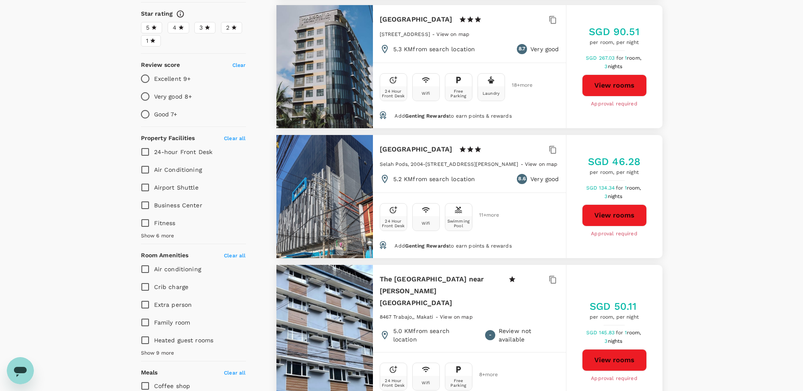
type input "499.73"
